Goal: Book appointment/travel/reservation

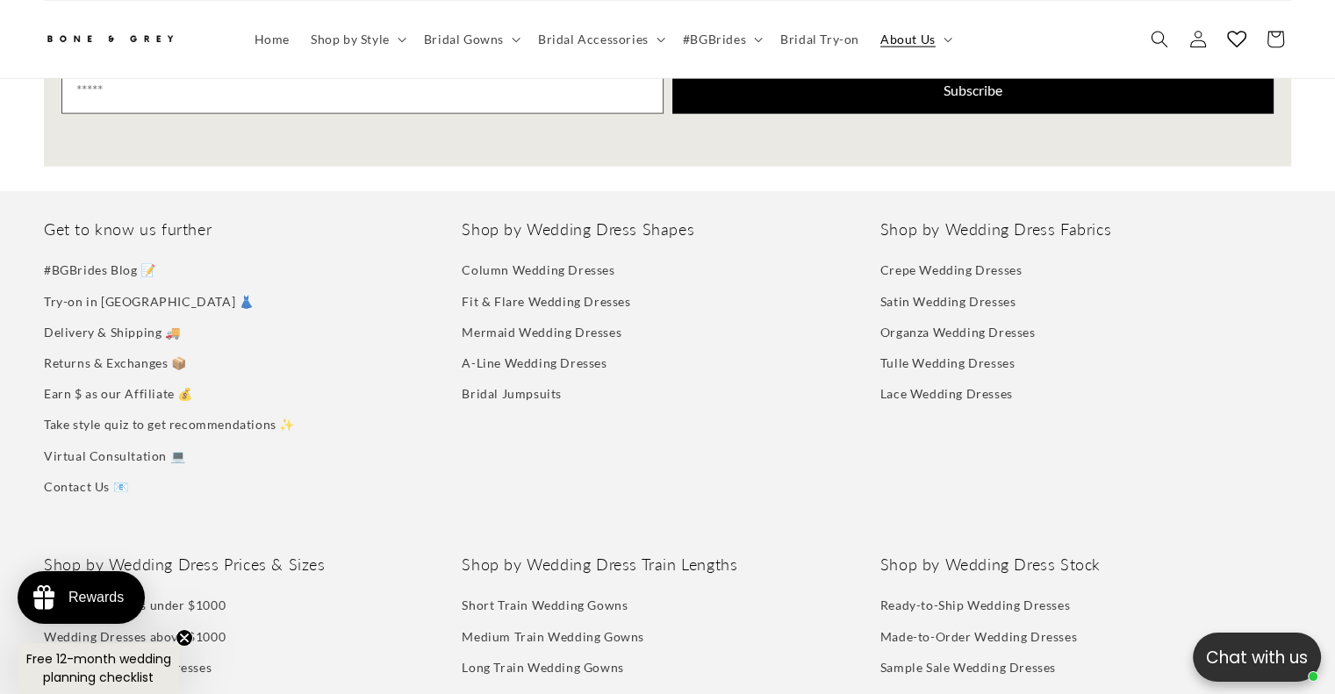
scroll to position [0, 455]
click at [87, 286] on link "Try-on in [GEOGRAPHIC_DATA] 👗" at bounding box center [149, 301] width 210 height 31
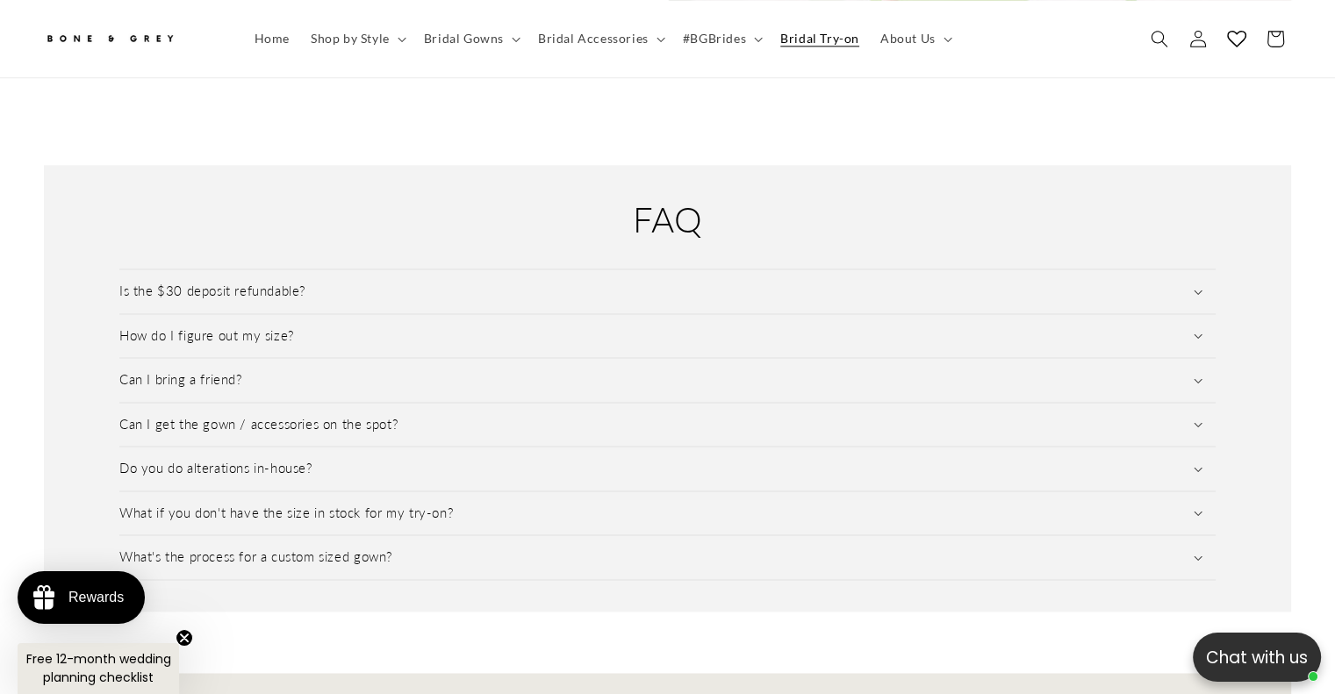
scroll to position [2361, 0]
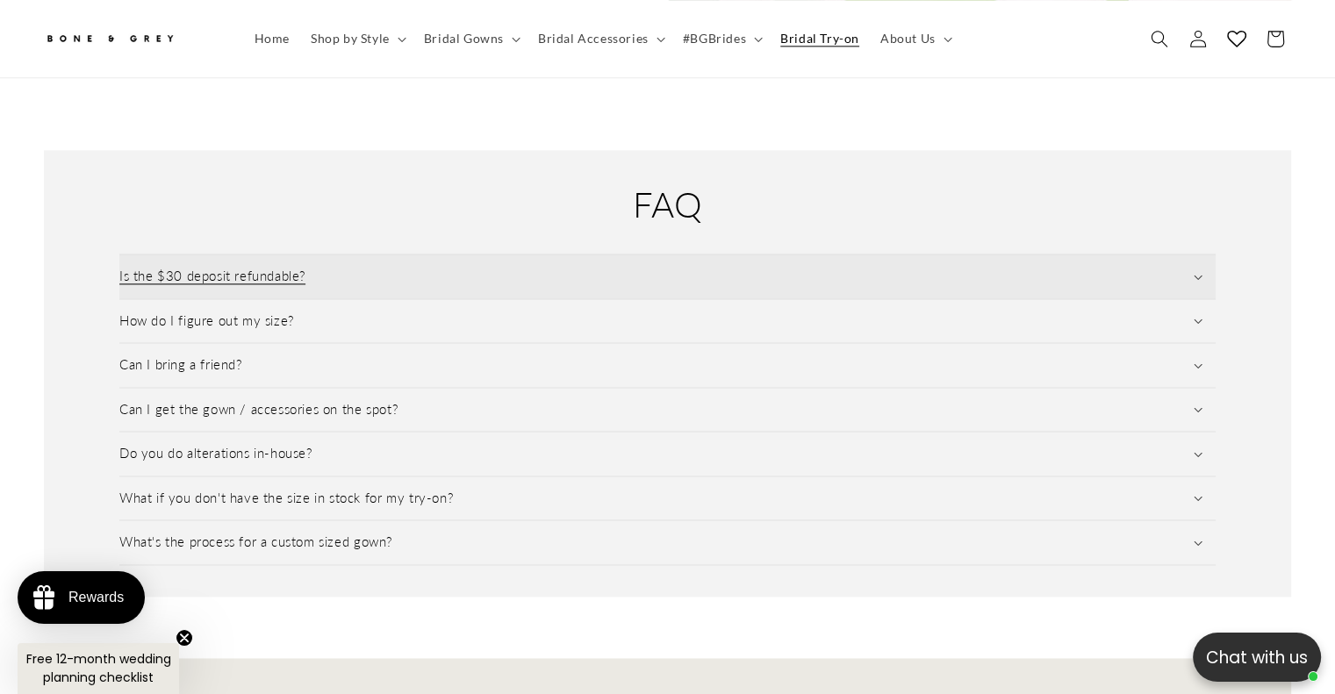
click at [1197, 275] on icon at bounding box center [1198, 277] width 9 height 5
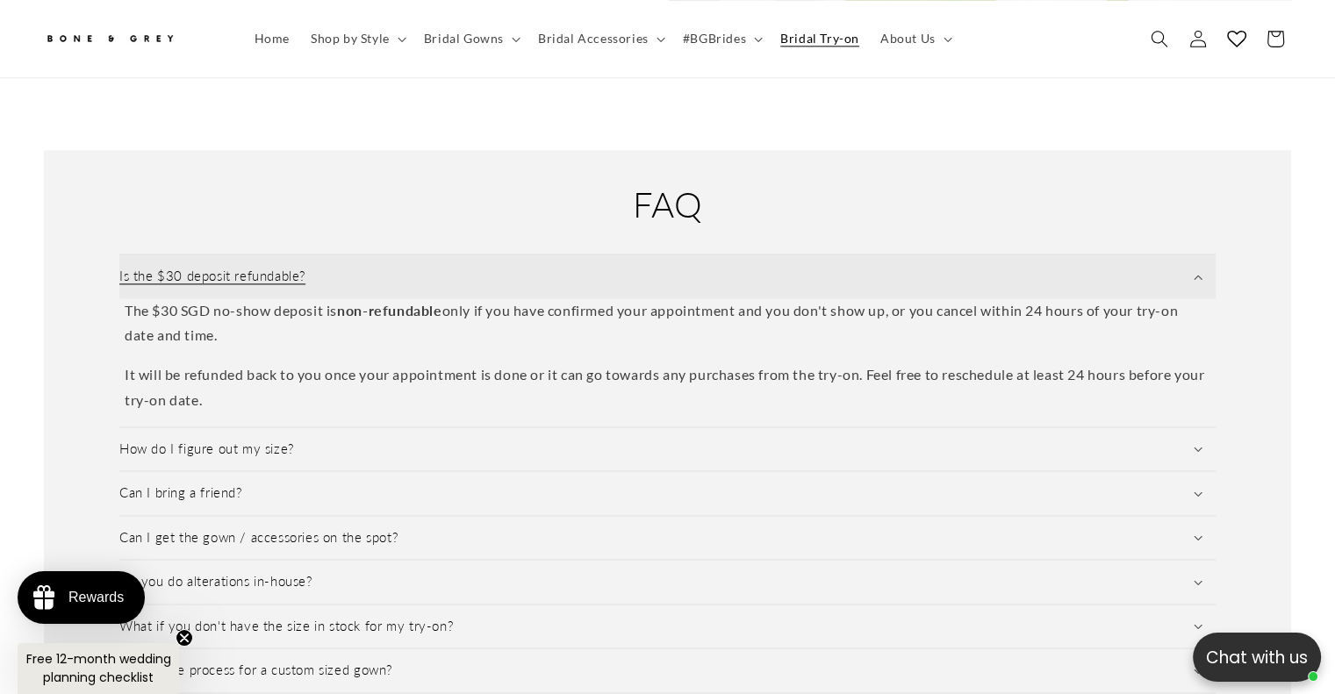
scroll to position [0, 909]
click at [1198, 255] on summary "Is the $30 deposit refundable?" at bounding box center [667, 277] width 1096 height 44
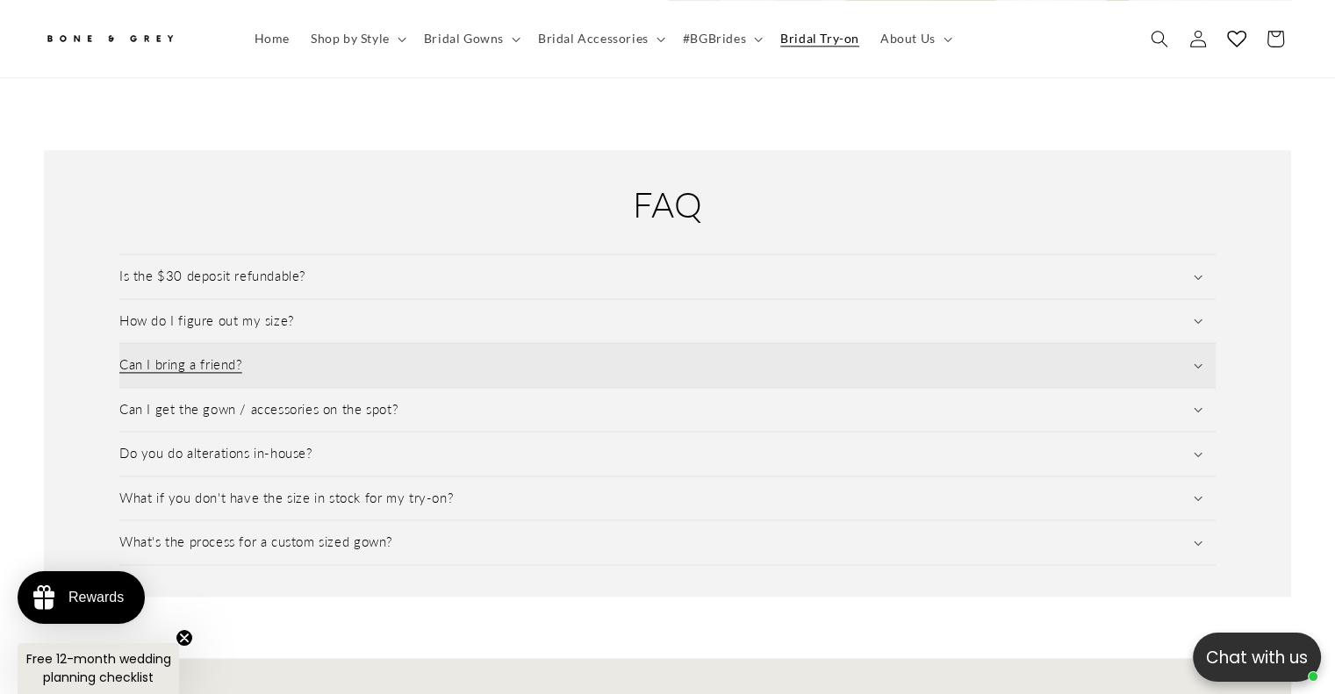
click at [1197, 363] on icon at bounding box center [1198, 365] width 8 height 4
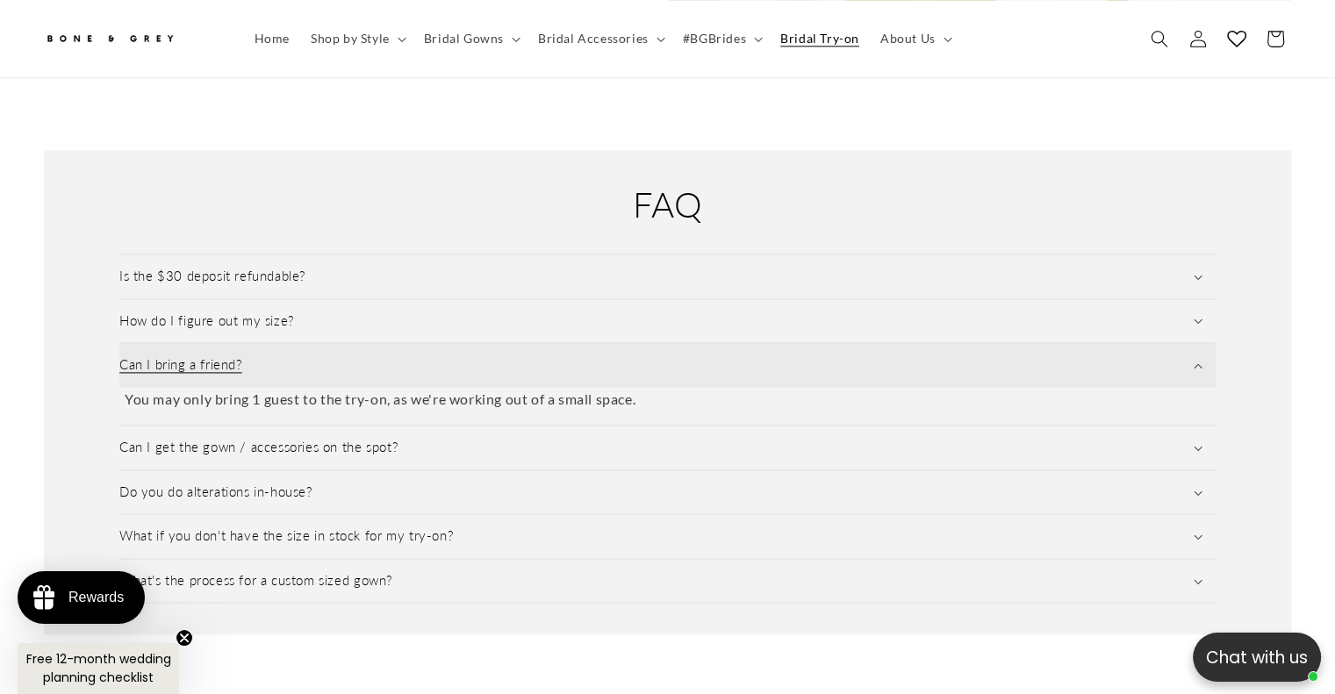
click at [1197, 363] on icon at bounding box center [1198, 365] width 9 height 5
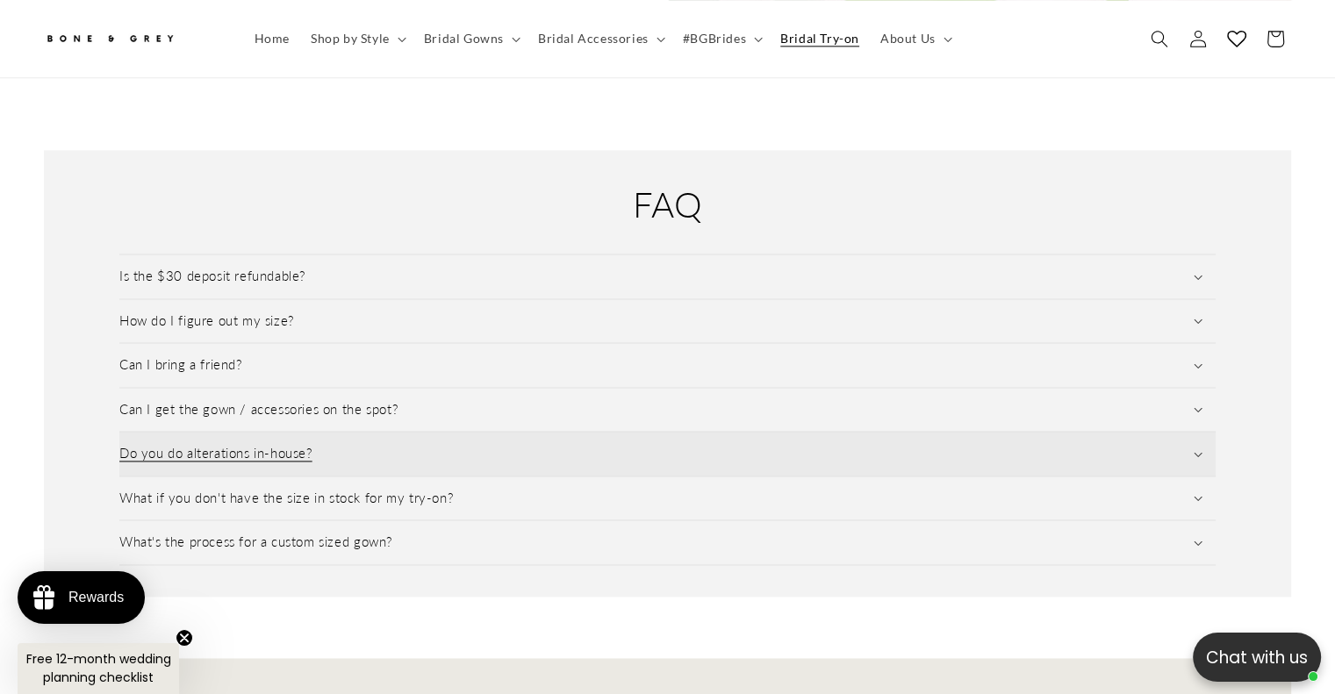
scroll to position [0, 0]
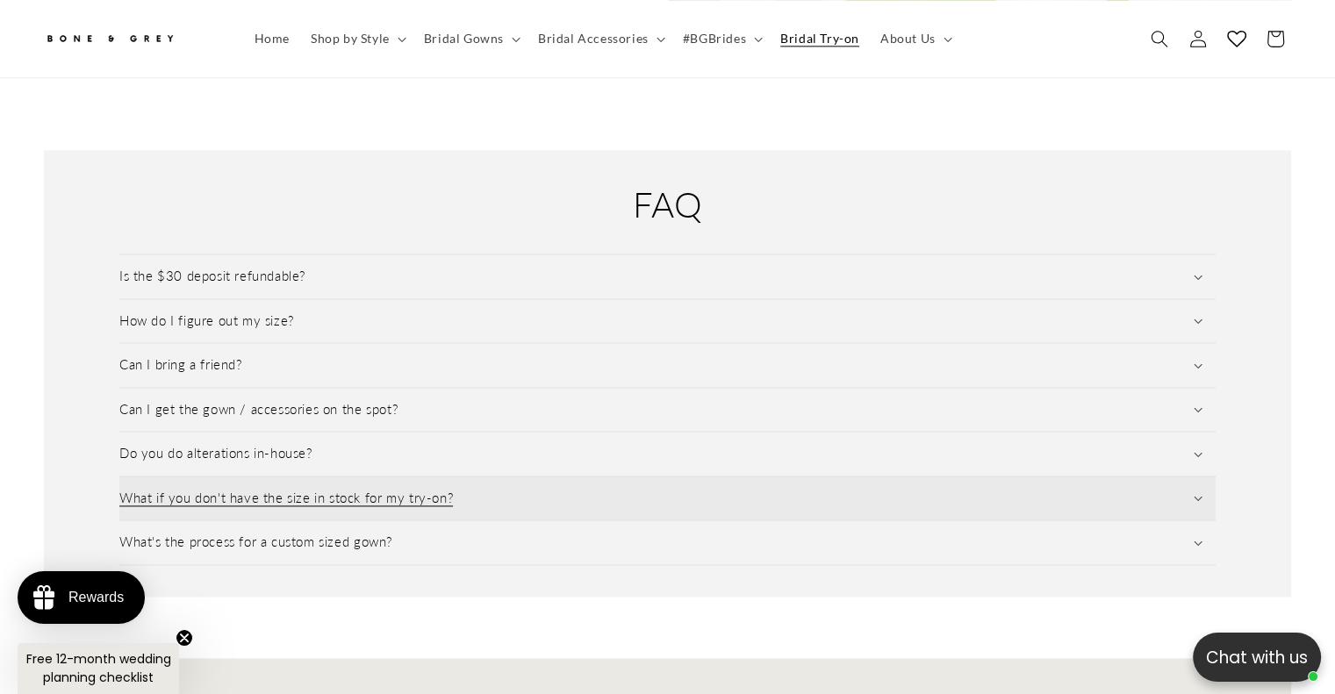
click at [1203, 477] on summary "What if you don't have the size in stock for my try-on?" at bounding box center [667, 499] width 1096 height 44
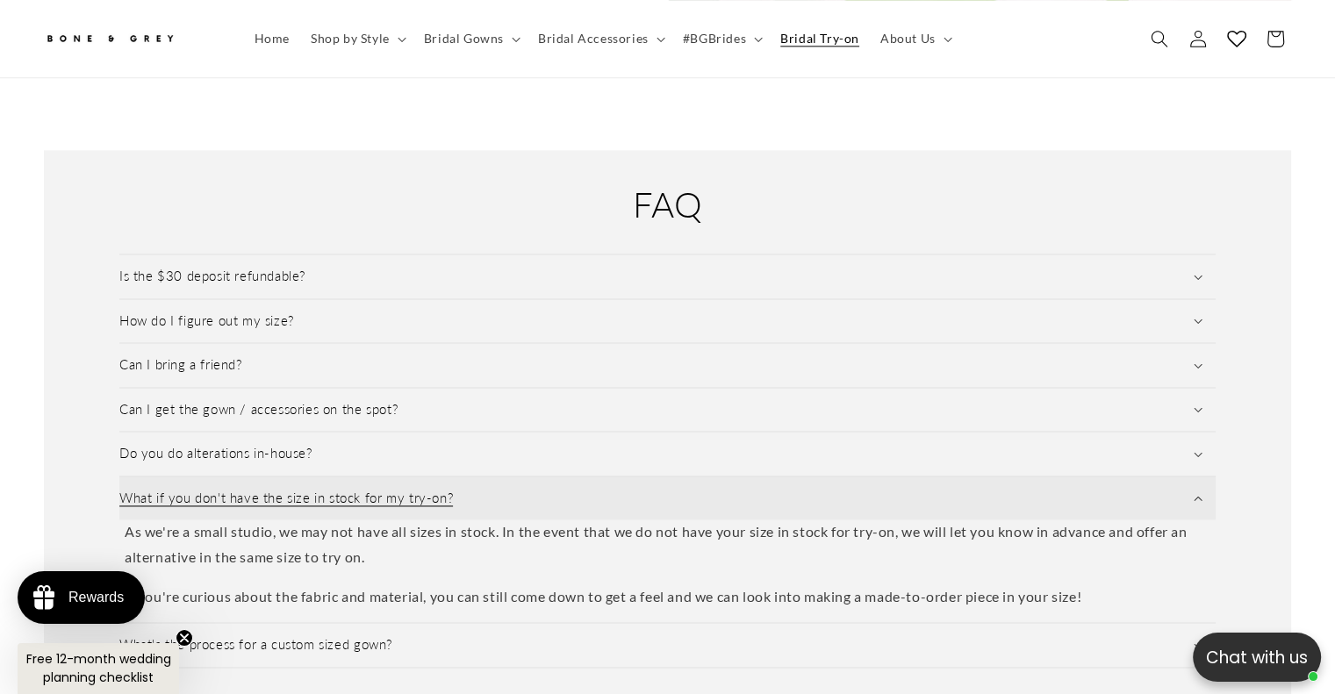
click at [1203, 477] on summary "What if you don't have the size in stock for my try-on?" at bounding box center [667, 499] width 1096 height 44
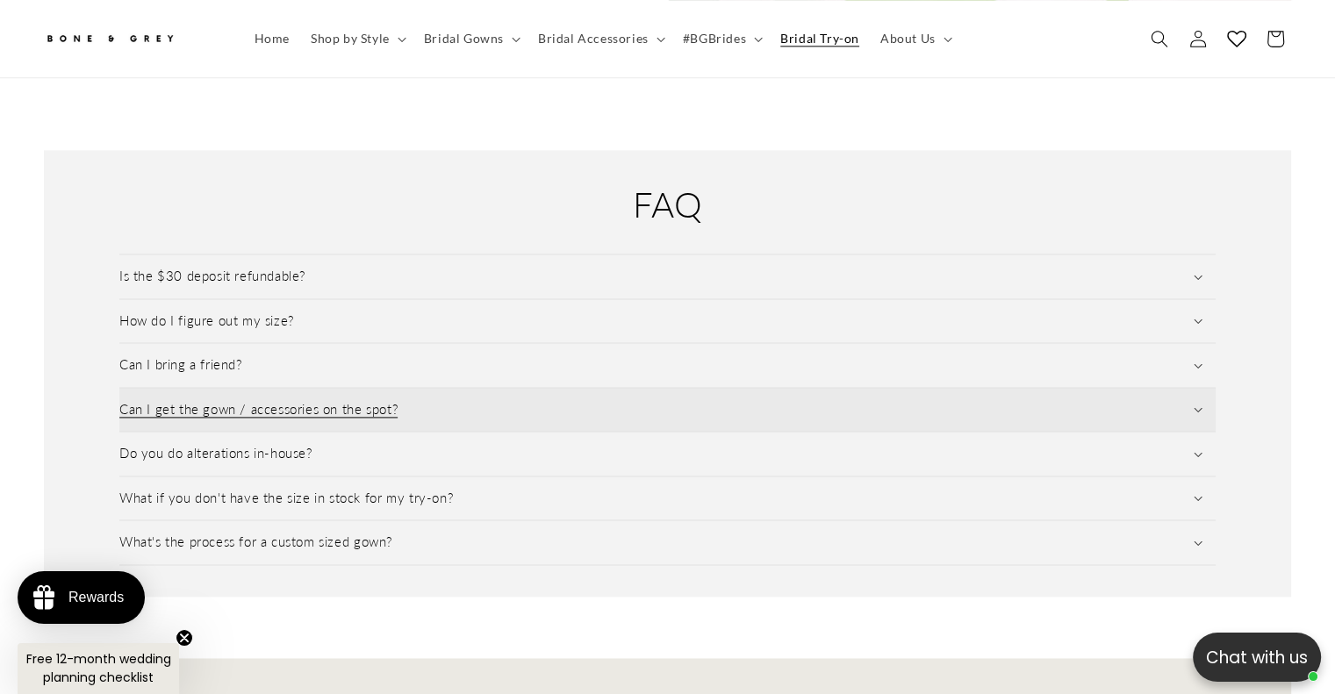
scroll to position [0, 455]
click at [1197, 388] on summary "Can I get the gown / accessories on the spot?" at bounding box center [667, 410] width 1096 height 44
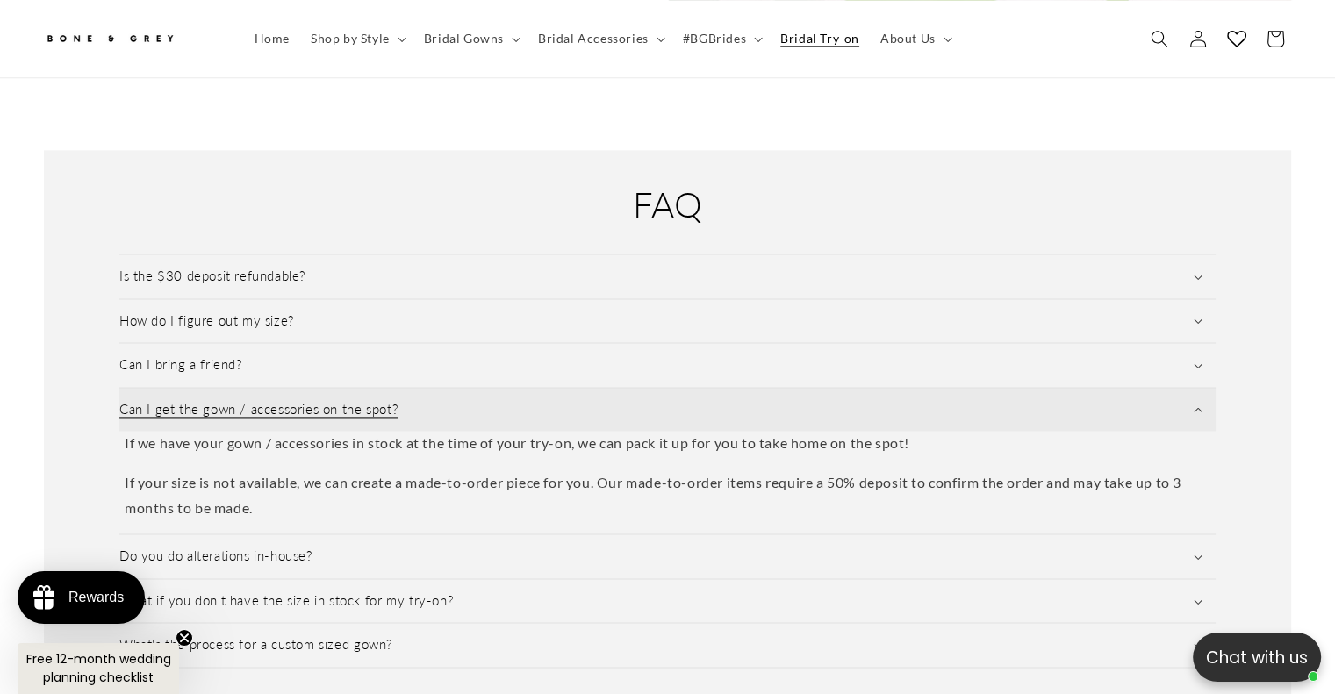
click at [1197, 388] on summary "Can I get the gown / accessories on the spot?" at bounding box center [667, 410] width 1096 height 44
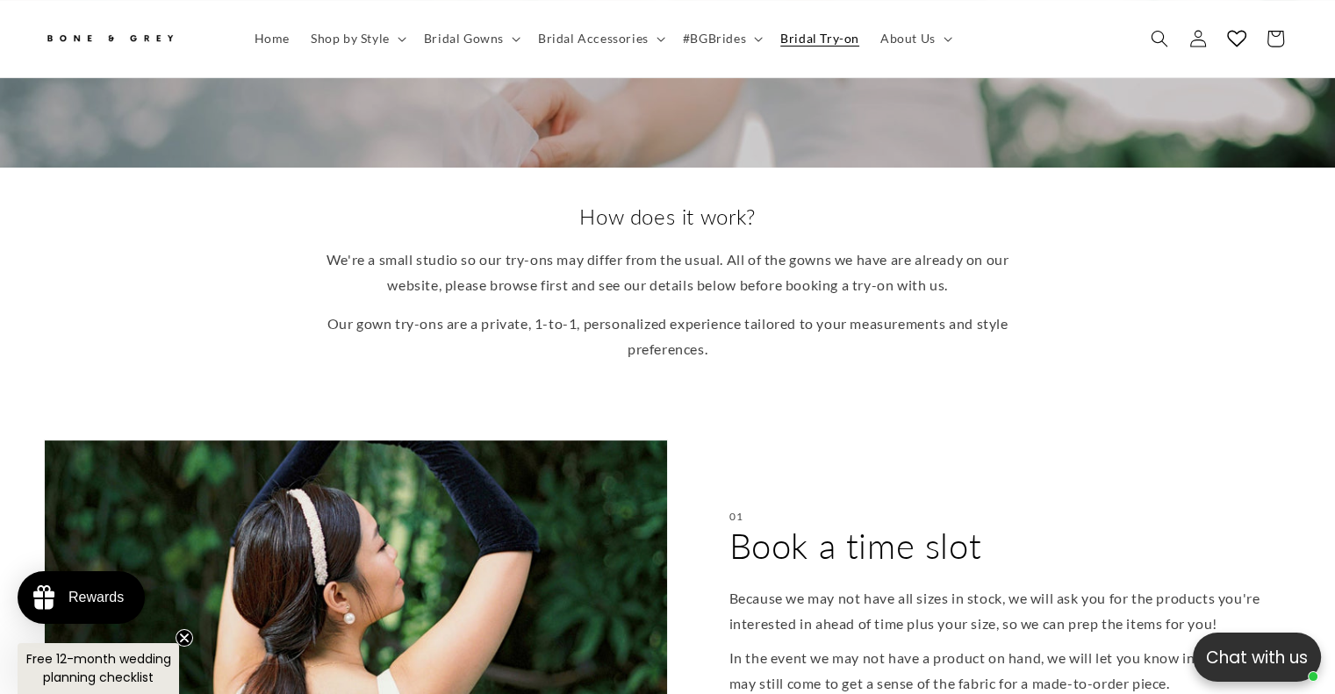
scroll to position [0, 0]
click at [917, 35] on span "About Us" at bounding box center [907, 39] width 55 height 16
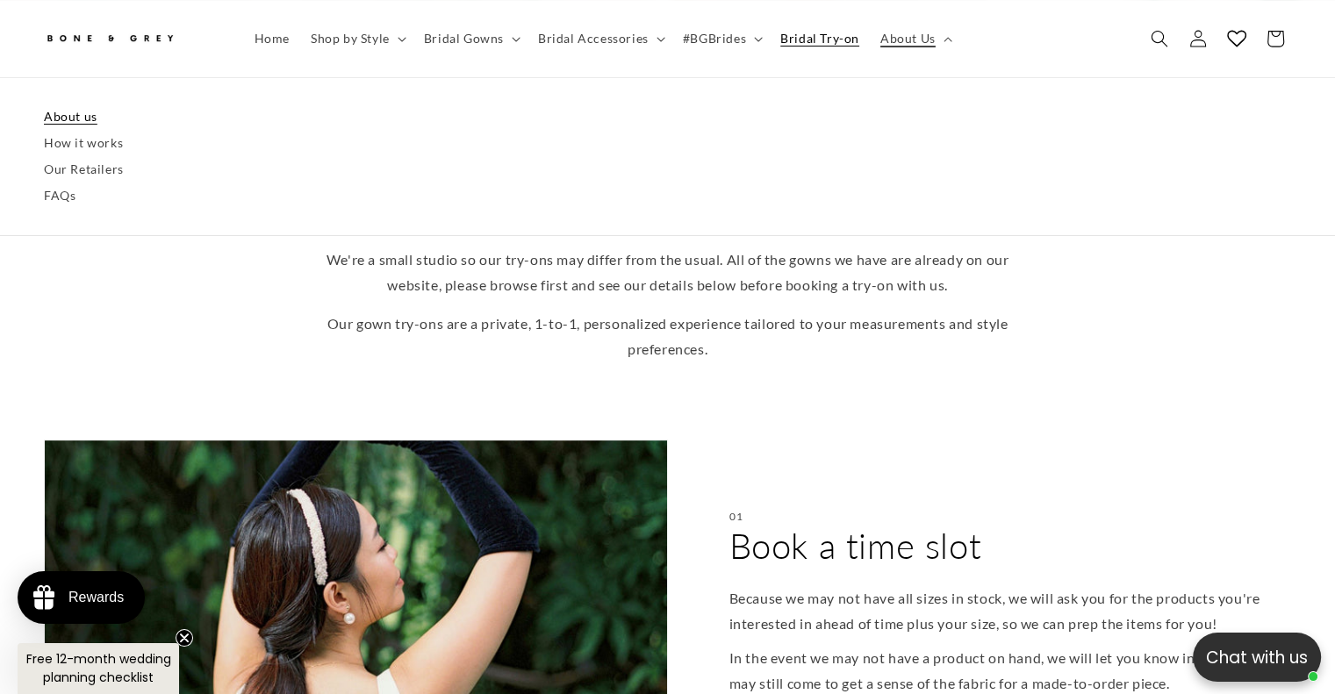
scroll to position [0, 455]
click at [90, 141] on link "How it works" at bounding box center [667, 143] width 1247 height 26
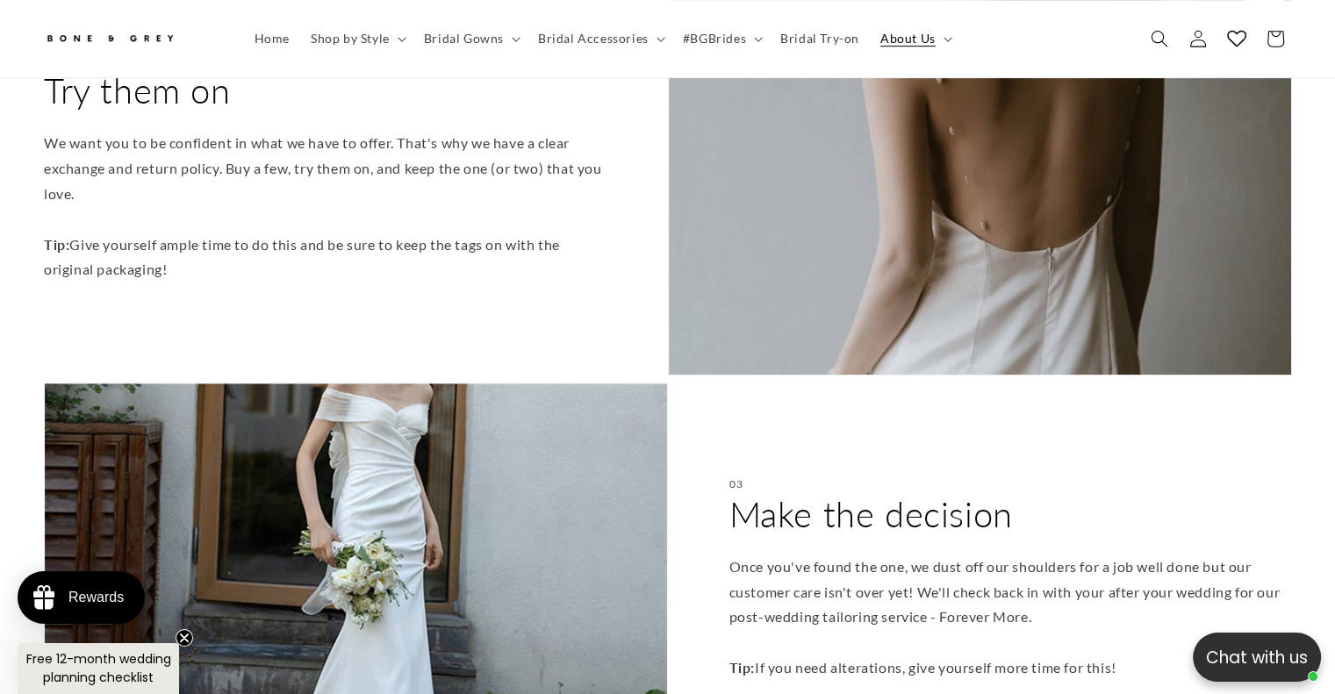
scroll to position [1044, 0]
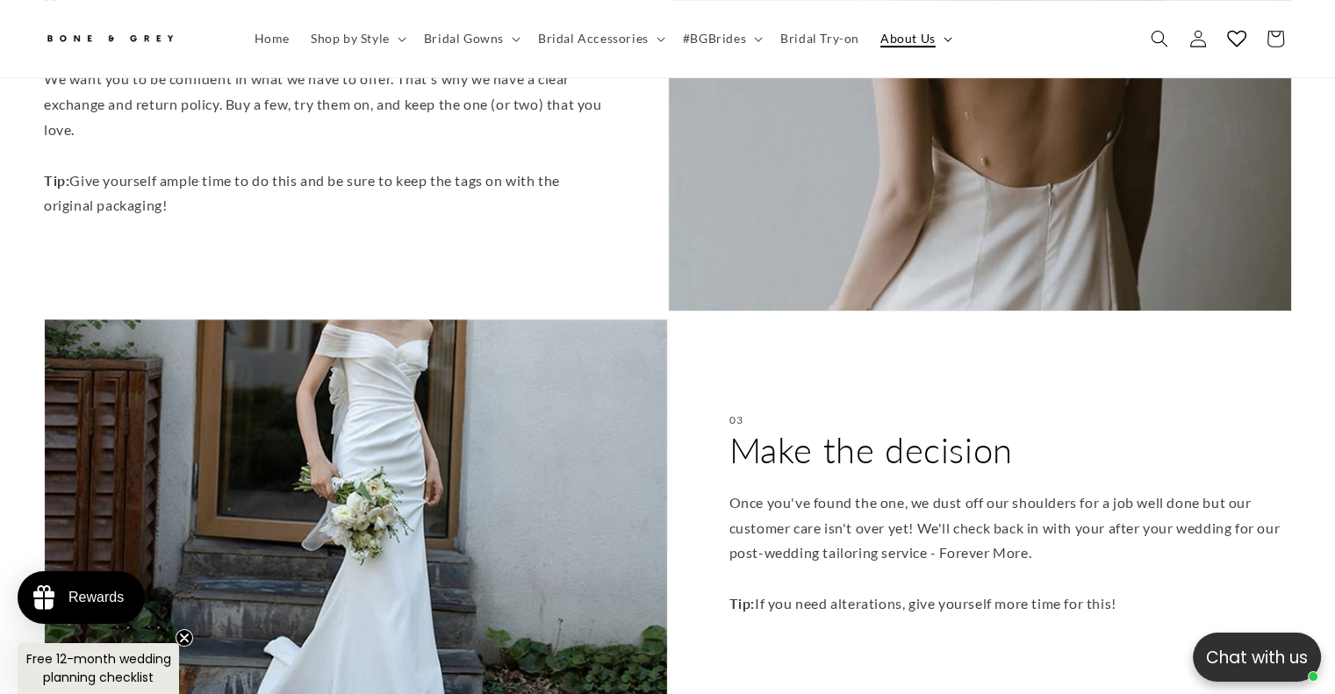
click at [938, 33] on summary "About Us" at bounding box center [915, 38] width 90 height 37
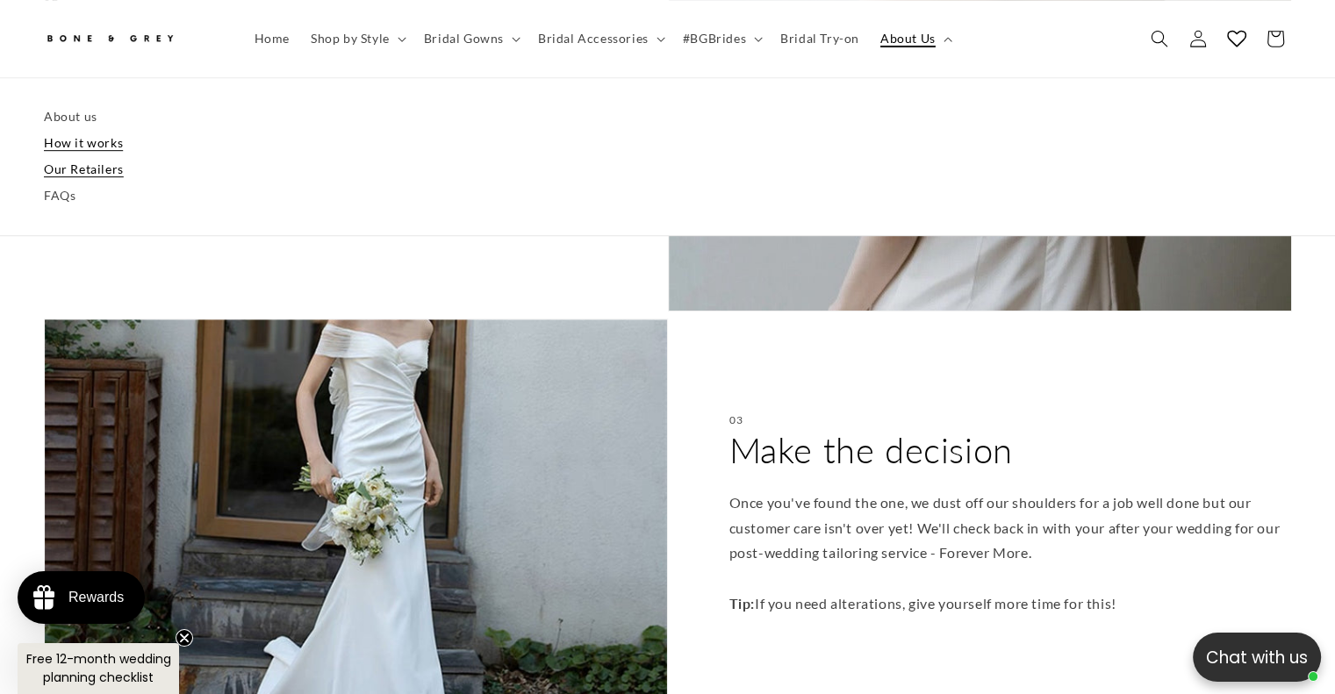
click at [67, 161] on link "Our Retailers" at bounding box center [667, 169] width 1247 height 26
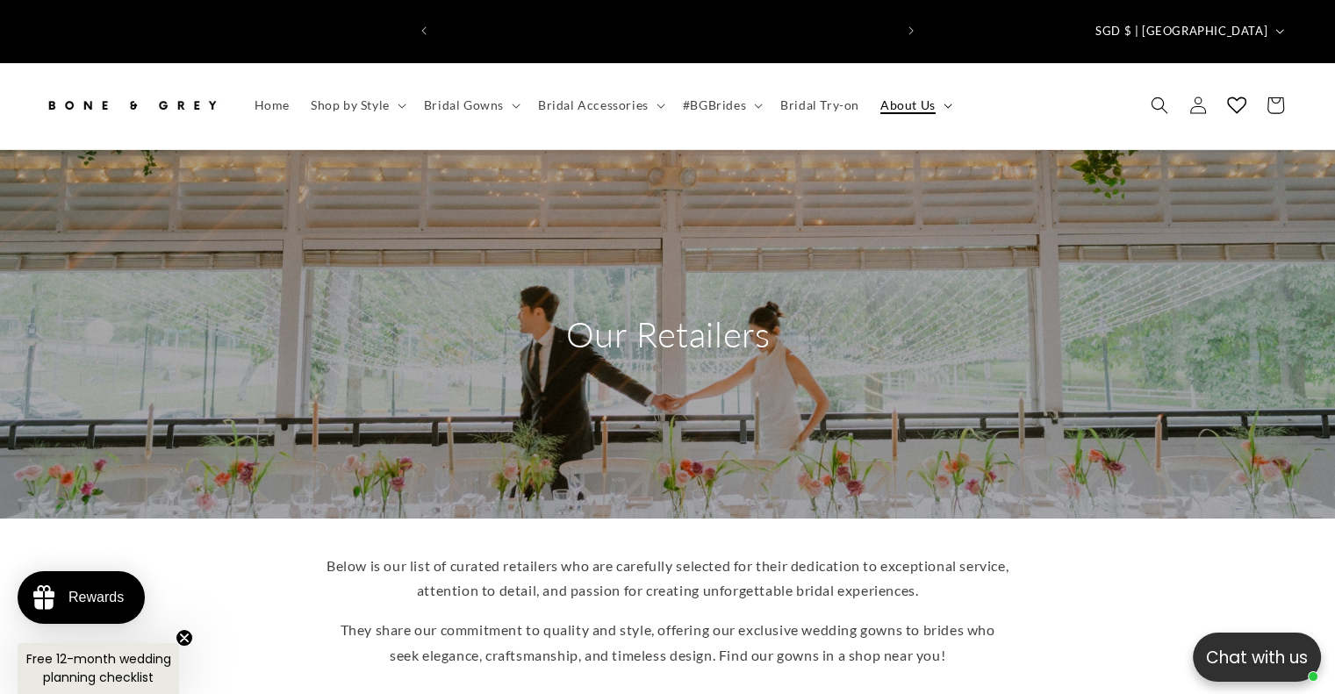
scroll to position [0, 909]
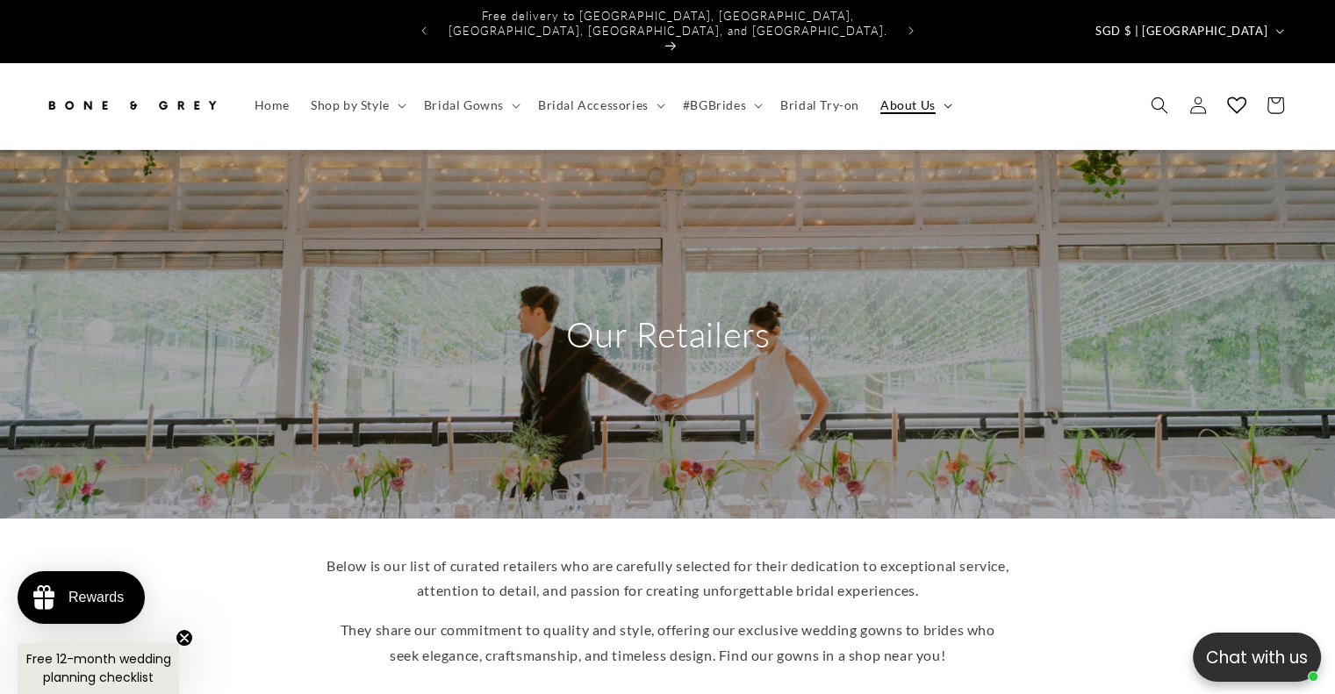
click at [903, 97] on span "About Us" at bounding box center [907, 105] width 55 height 16
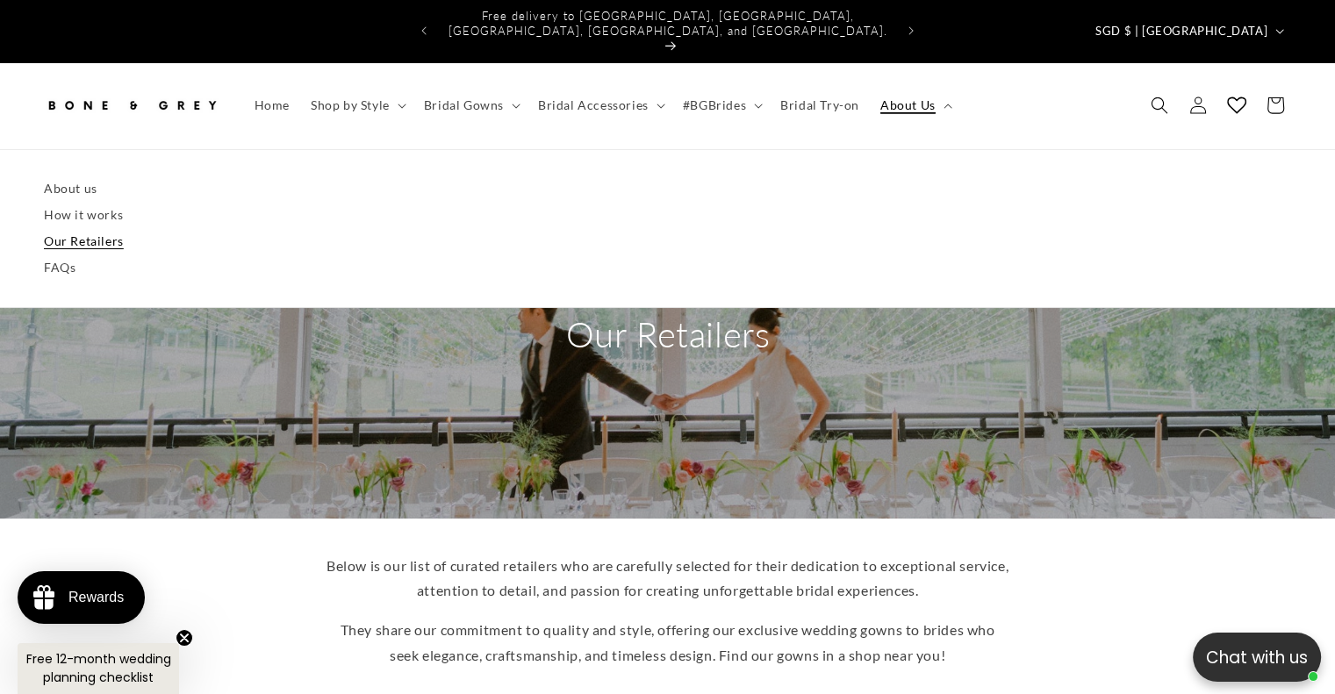
click at [39, 237] on ul "About us How it works Our Retailers FAQs" at bounding box center [667, 229] width 1335 height 106
click at [47, 255] on link "FAQs" at bounding box center [667, 268] width 1247 height 26
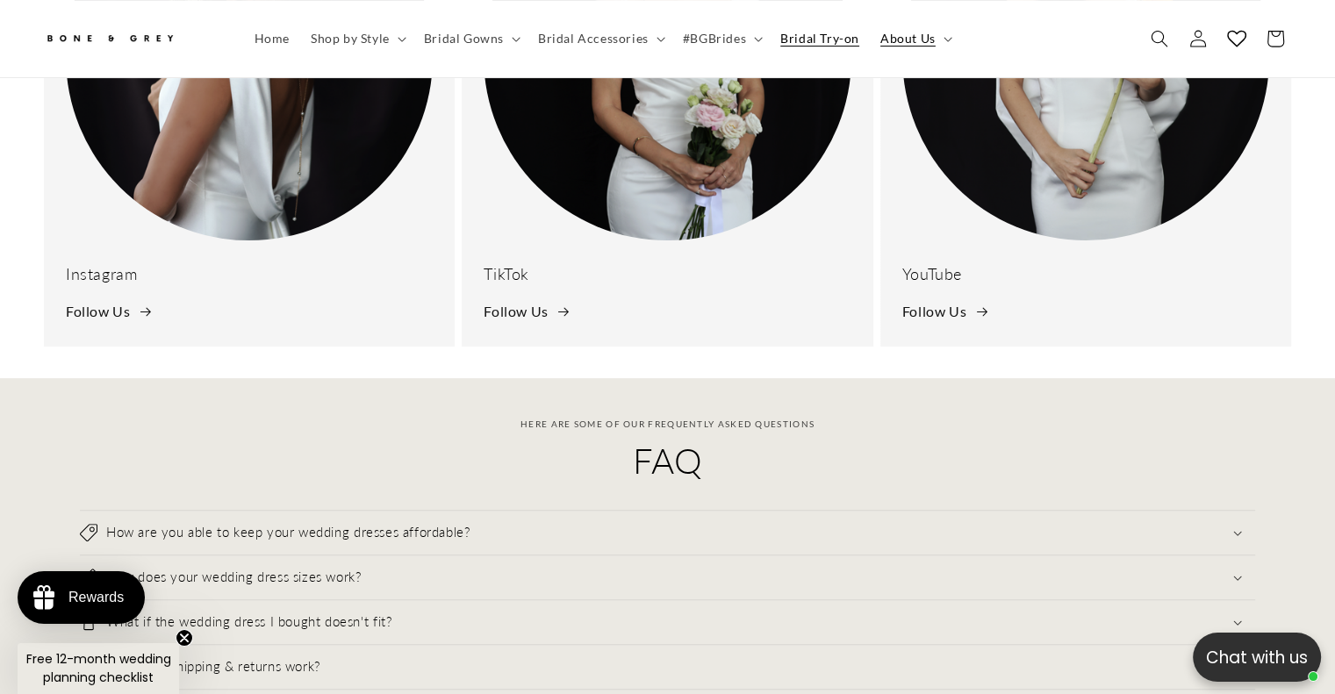
scroll to position [0, 455]
click at [832, 37] on span "Bridal Try-on" at bounding box center [819, 39] width 79 height 16
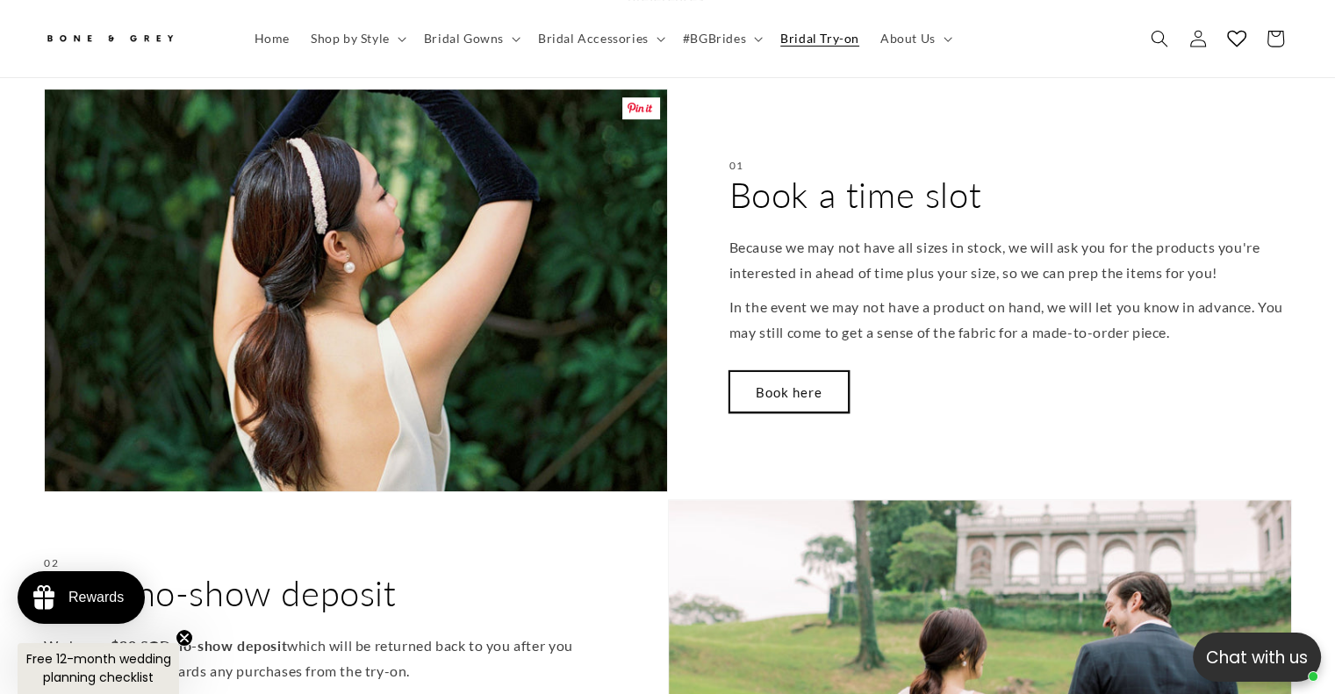
scroll to position [780, 0]
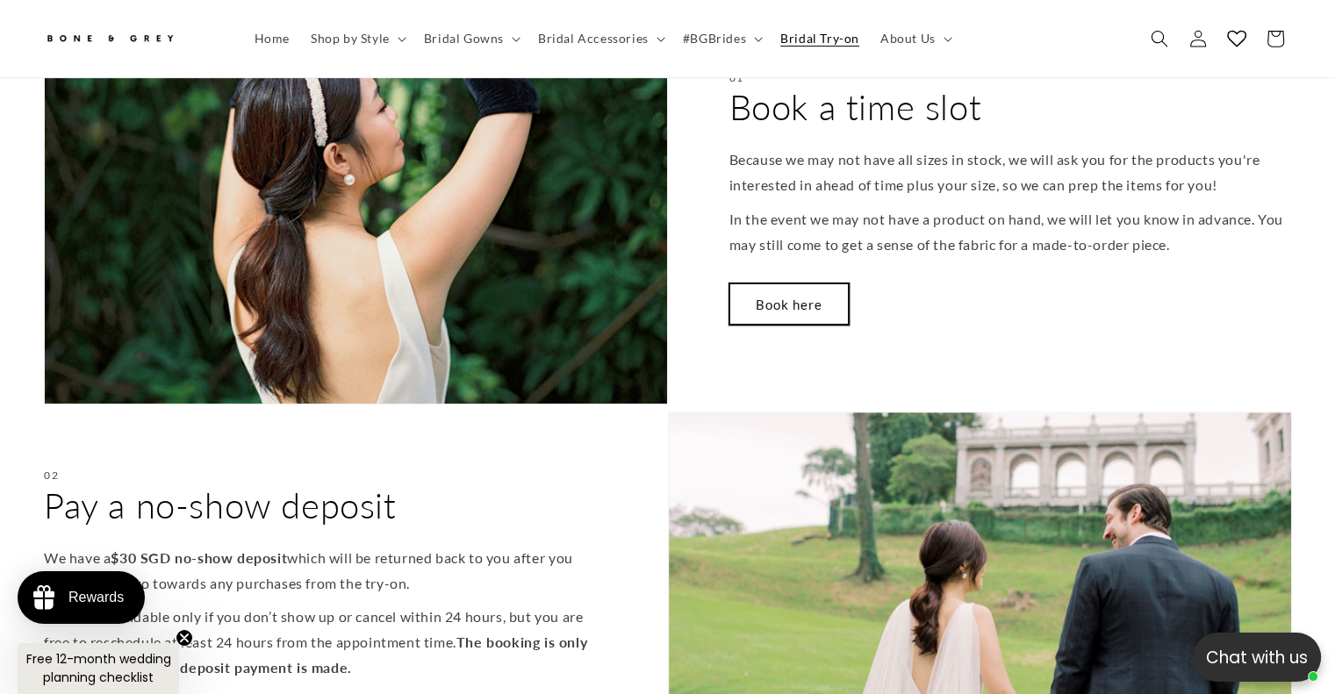
click at [780, 284] on link "Book here" at bounding box center [788, 304] width 119 height 41
